Goal: Task Accomplishment & Management: Manage account settings

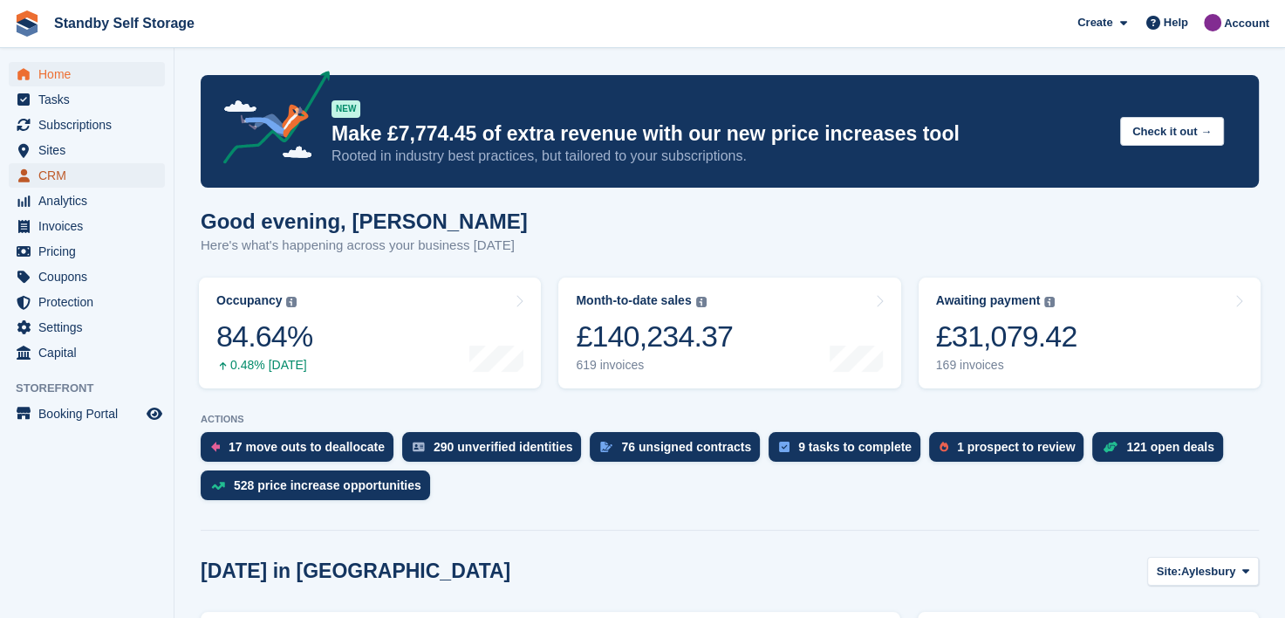
click at [52, 169] on span "CRM" at bounding box center [90, 175] width 105 height 24
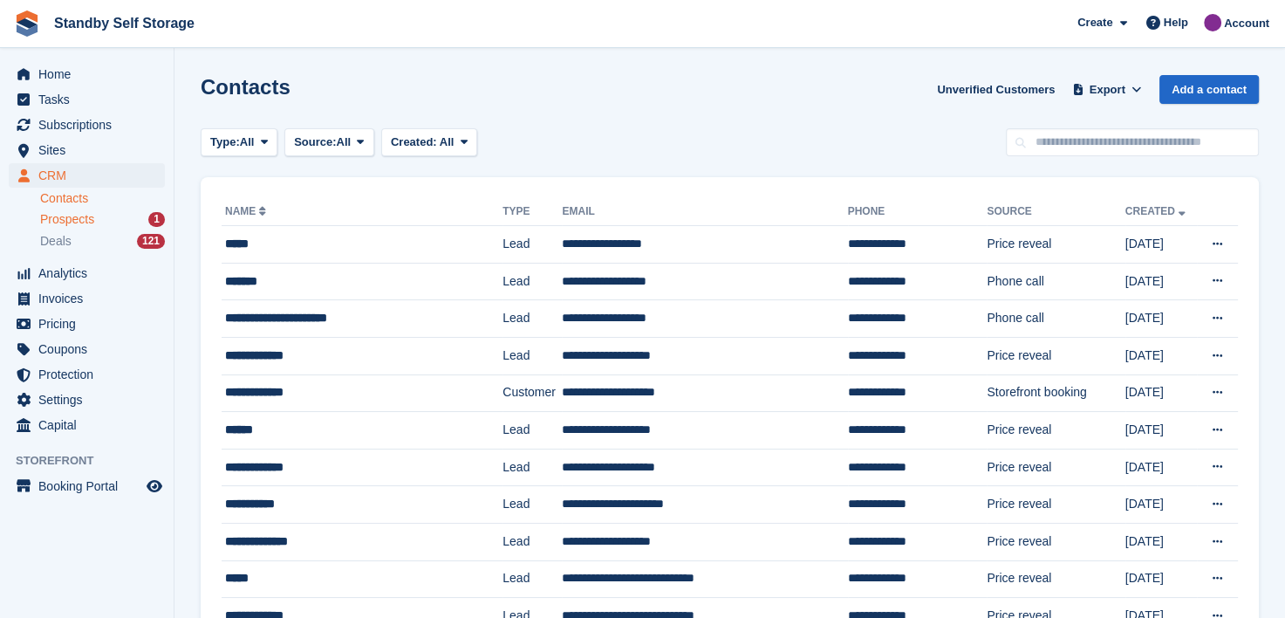
click at [73, 217] on span "Prospects" at bounding box center [67, 219] width 54 height 17
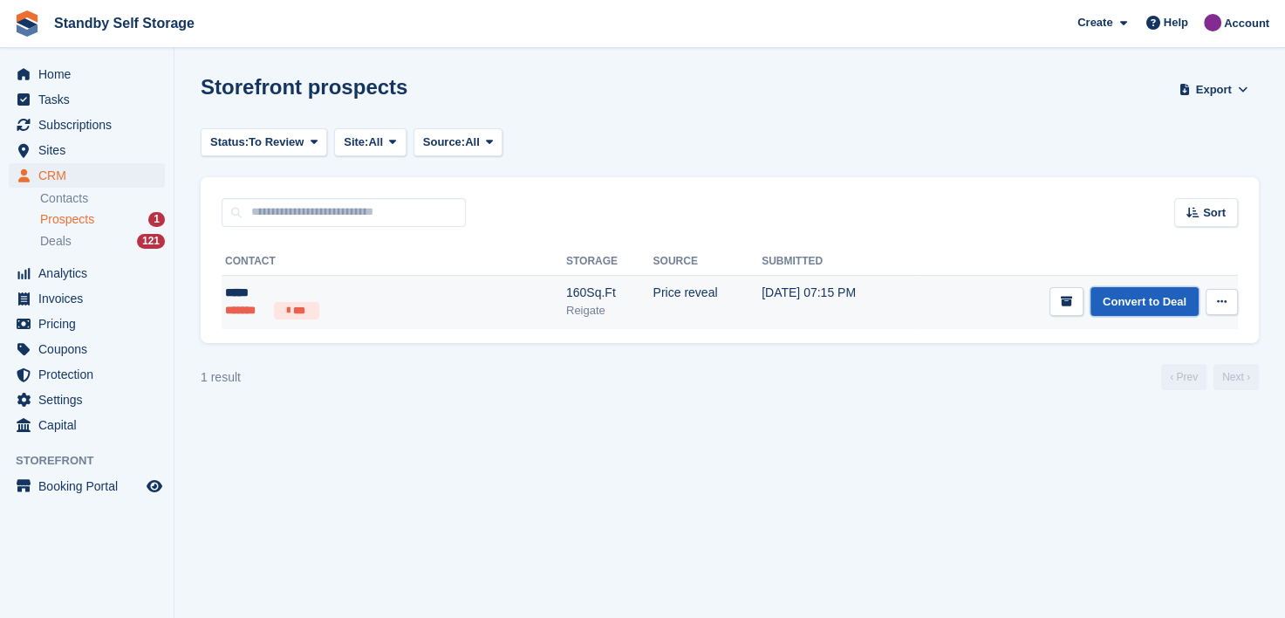
click at [1135, 306] on link "Convert to Deal" at bounding box center [1145, 301] width 108 height 29
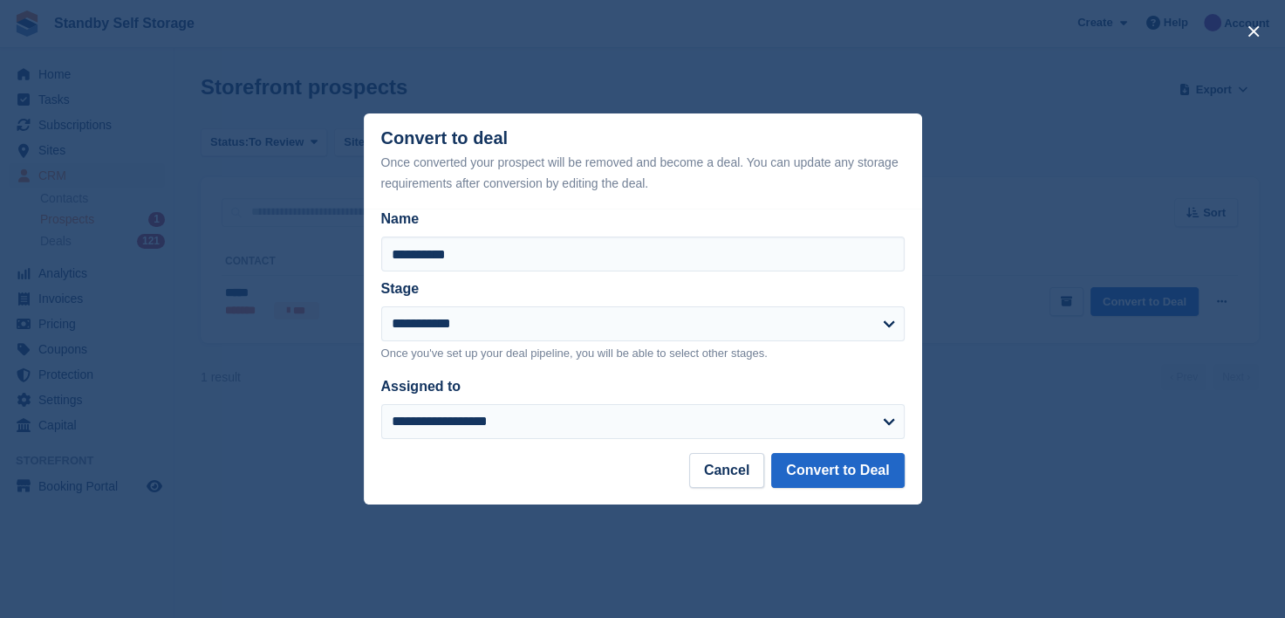
click at [696, 474] on footer "Cancel Convert to Deal" at bounding box center [643, 478] width 558 height 51
click at [705, 473] on button "Cancel" at bounding box center [726, 470] width 75 height 35
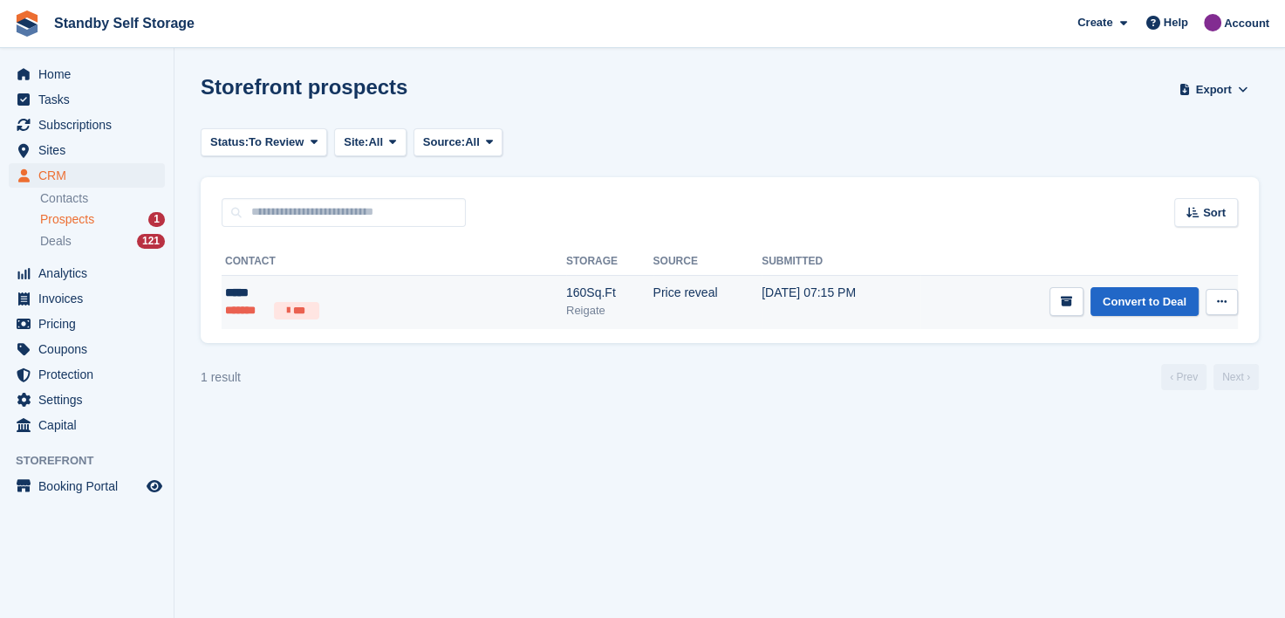
click at [248, 296] on div "*****" at bounding box center [325, 293] width 201 height 18
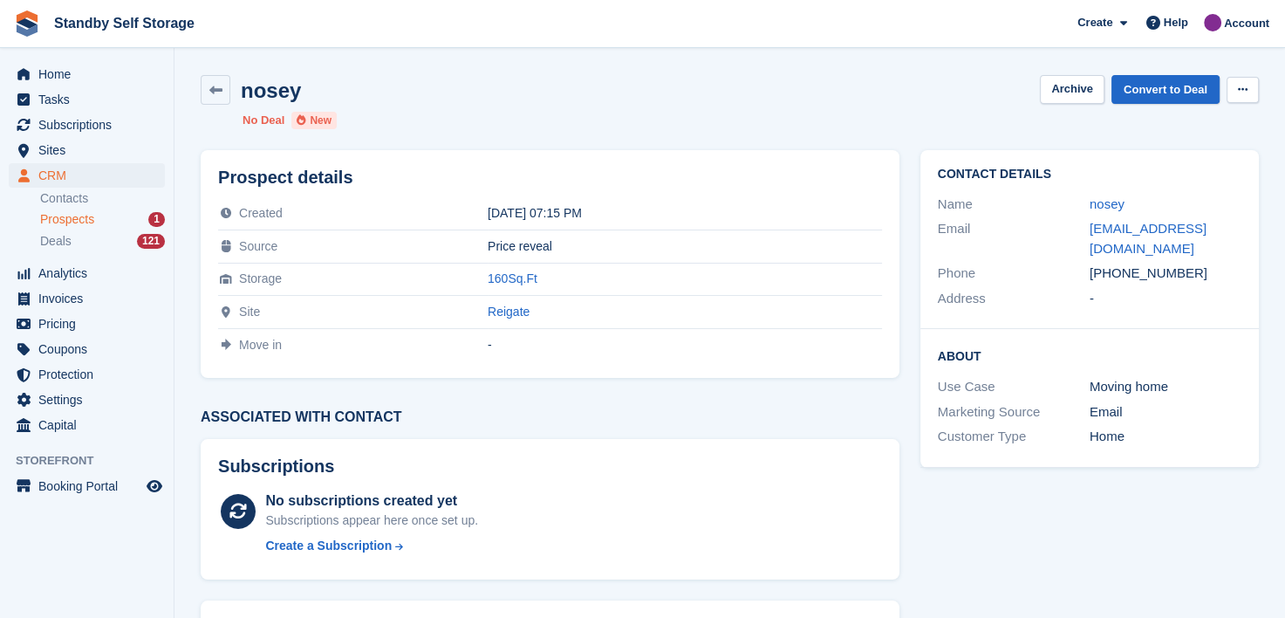
click at [1241, 92] on icon at bounding box center [1243, 89] width 10 height 11
click at [1128, 129] on p "Delete prospect" at bounding box center [1175, 124] width 152 height 23
